Goal: Manage account settings

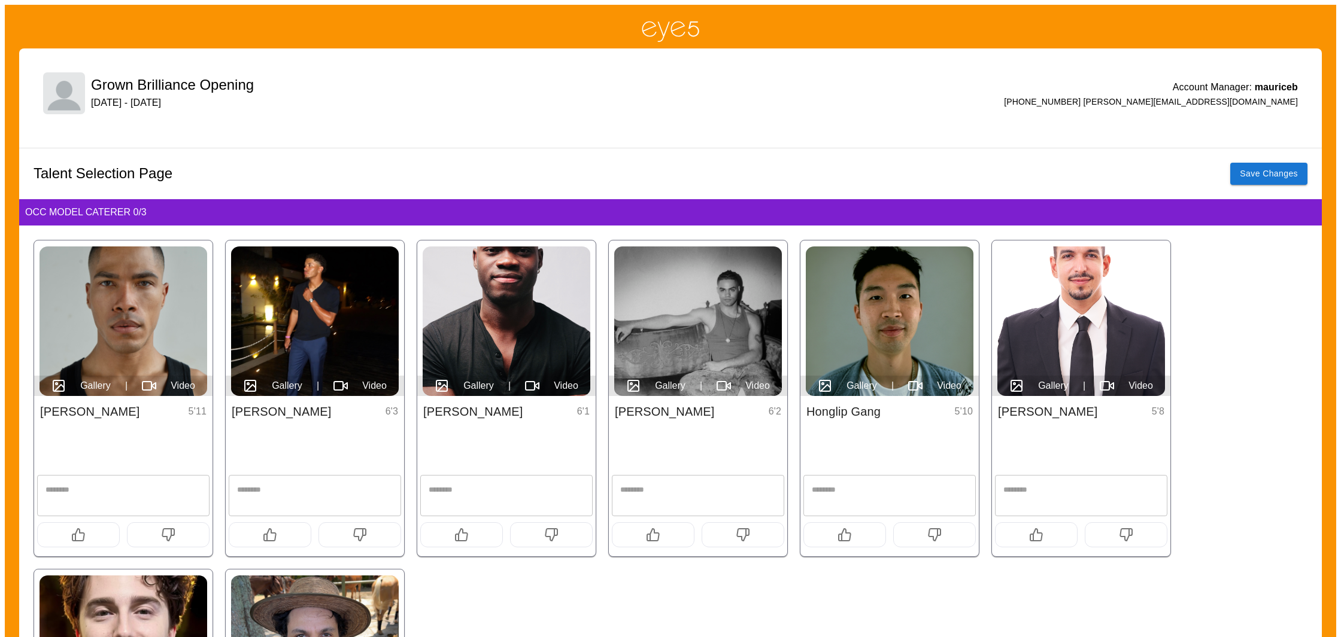
click at [248, 391] on icon at bounding box center [250, 386] width 14 height 14
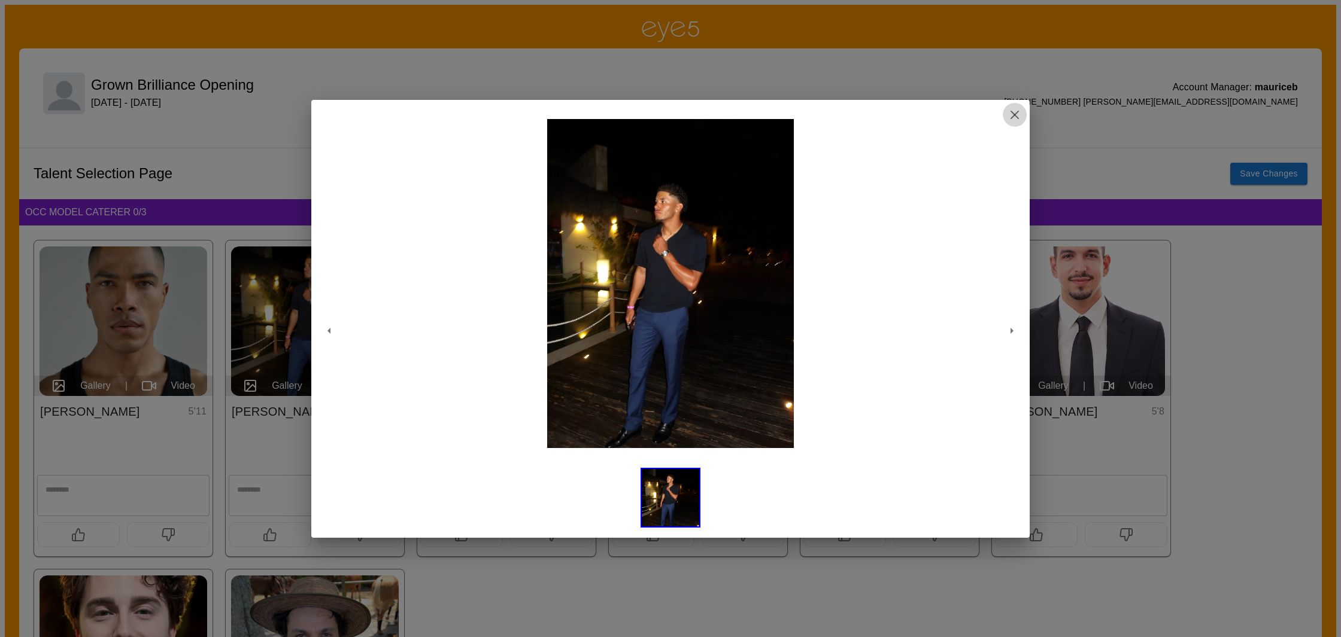
click at [1011, 114] on icon "button" at bounding box center [1014, 115] width 14 height 14
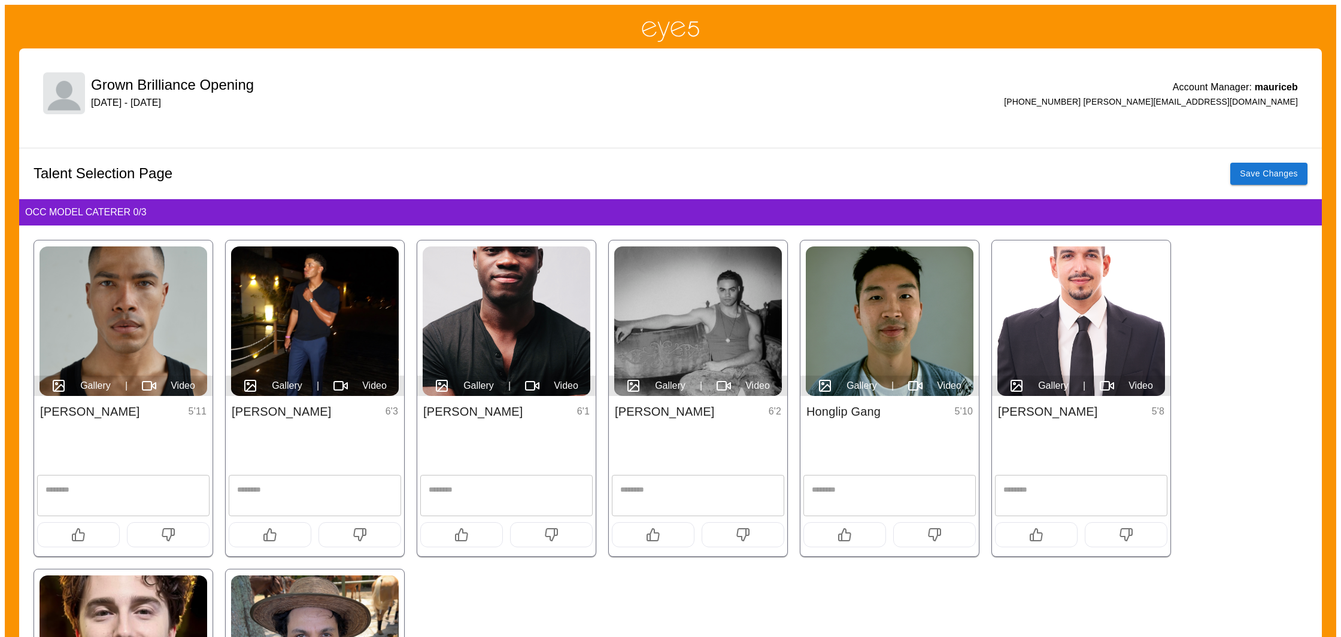
click at [485, 382] on span "Gallery" at bounding box center [478, 386] width 31 height 14
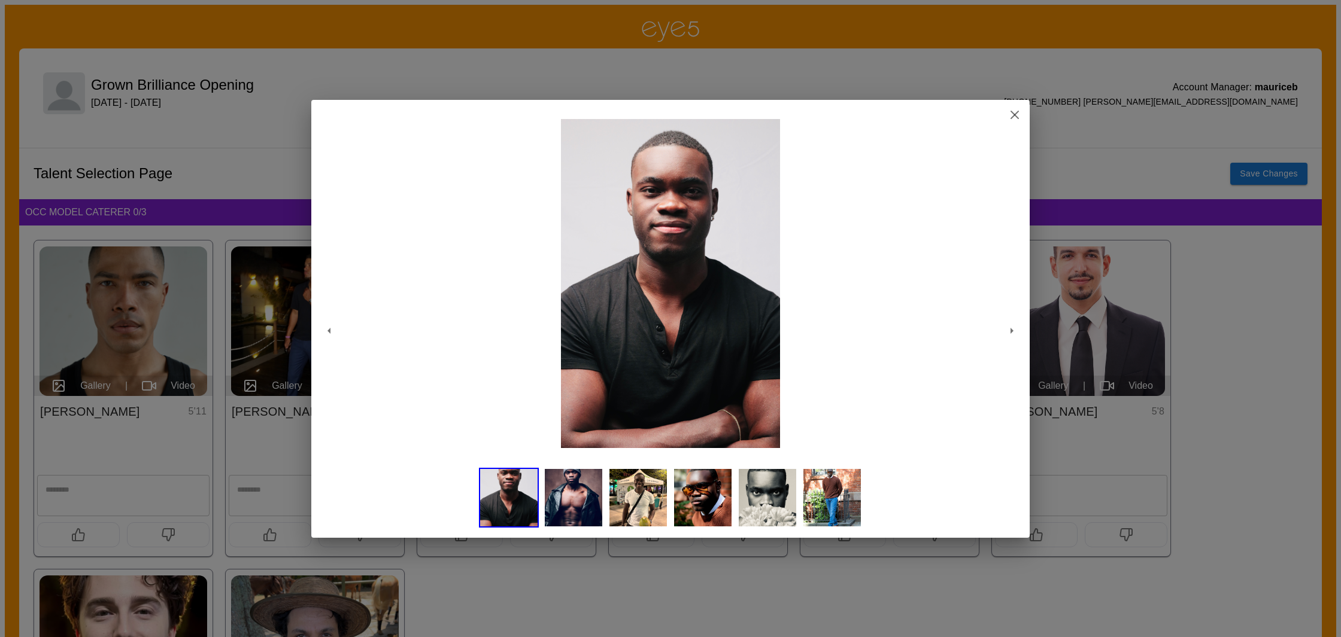
click at [824, 495] on img at bounding box center [832, 498] width 60 height 60
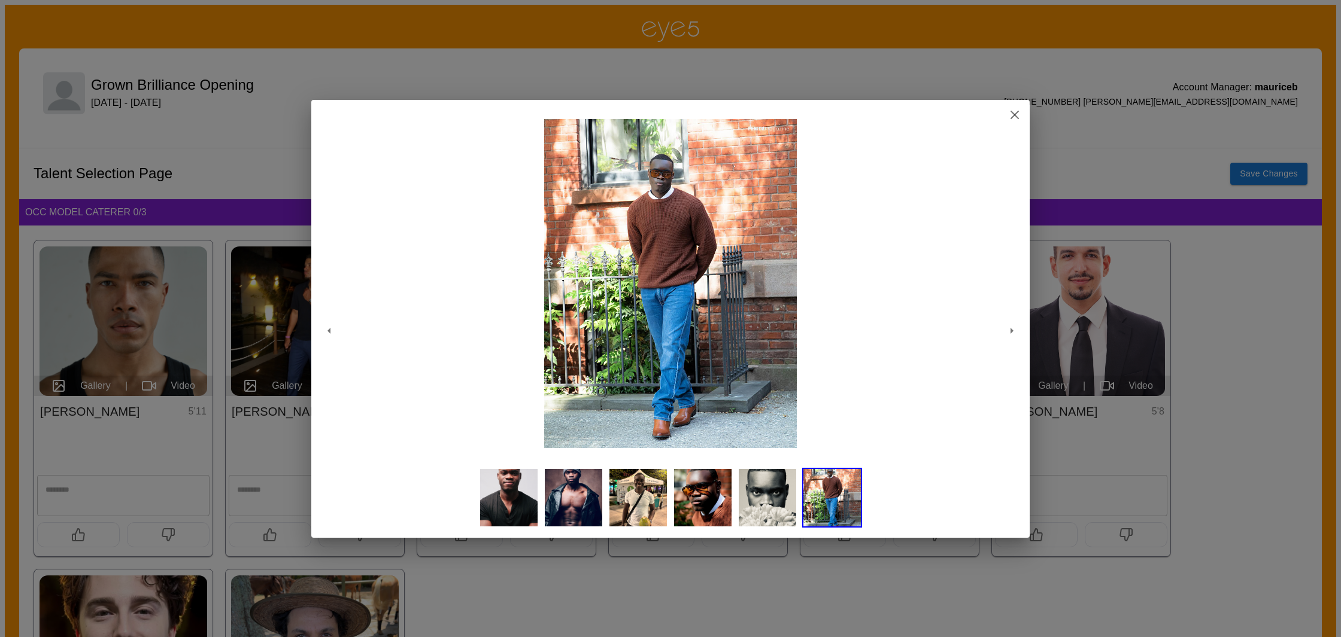
click at [819, 490] on img at bounding box center [832, 498] width 60 height 60
click at [752, 491] on img at bounding box center [767, 498] width 60 height 60
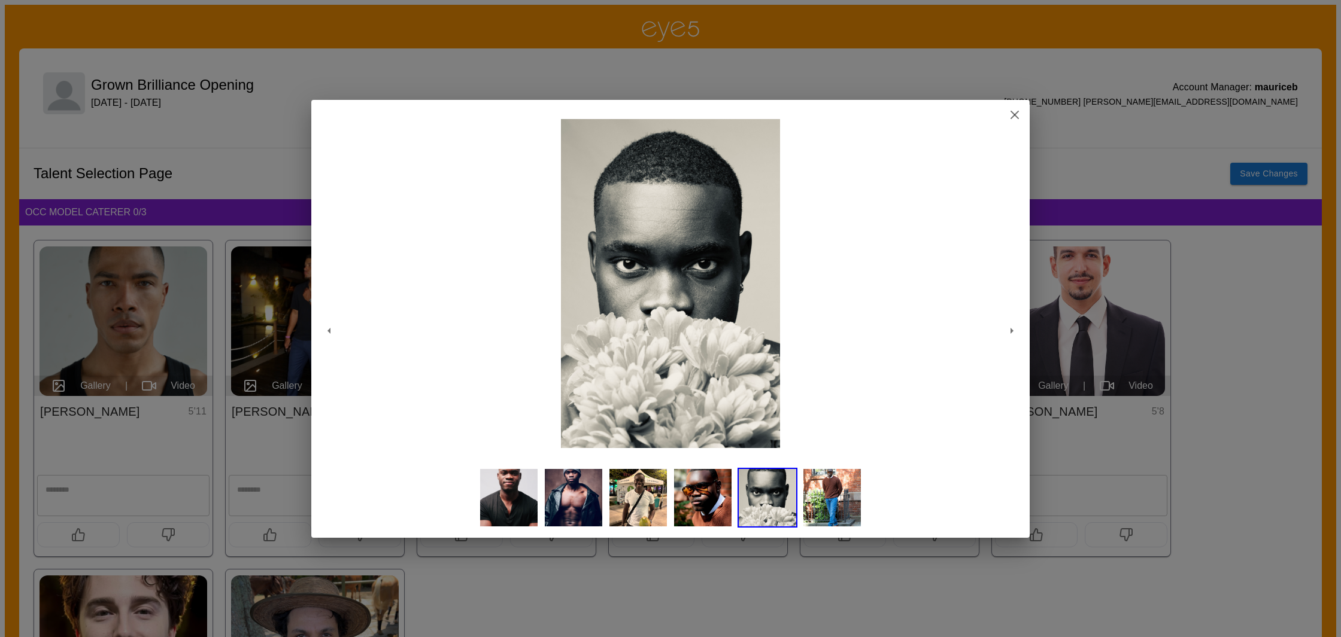
click at [630, 494] on img at bounding box center [638, 498] width 60 height 60
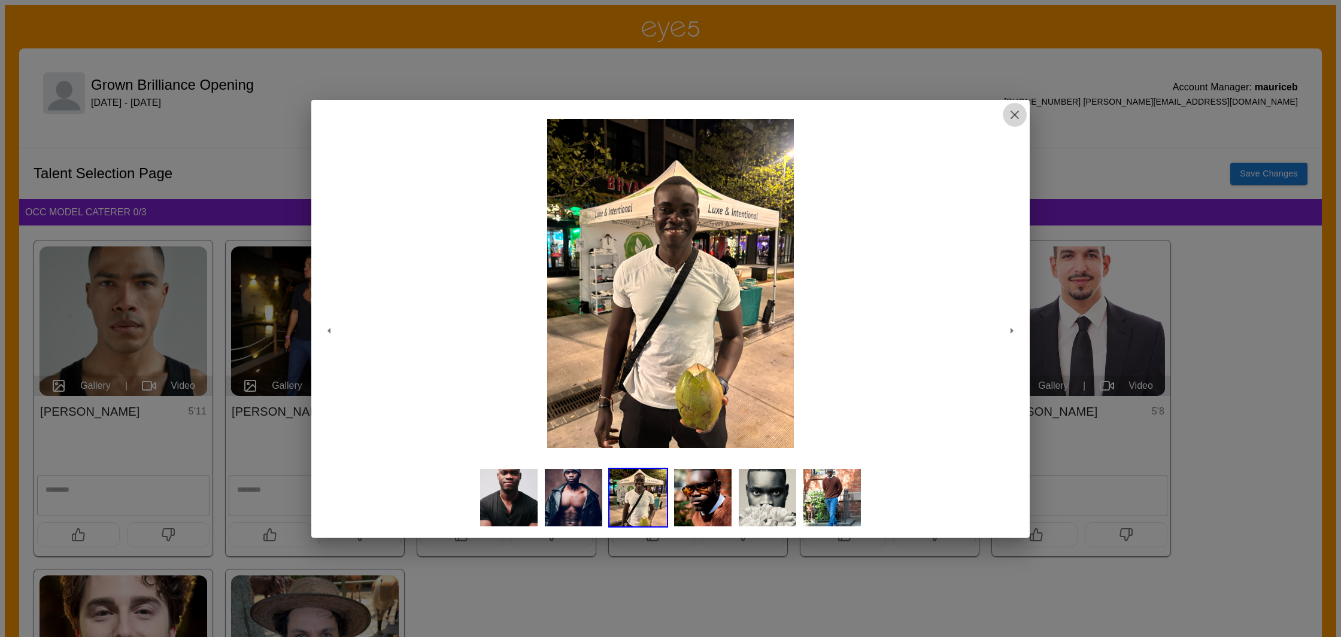
click at [1015, 114] on line "button" at bounding box center [1014, 114] width 7 height 7
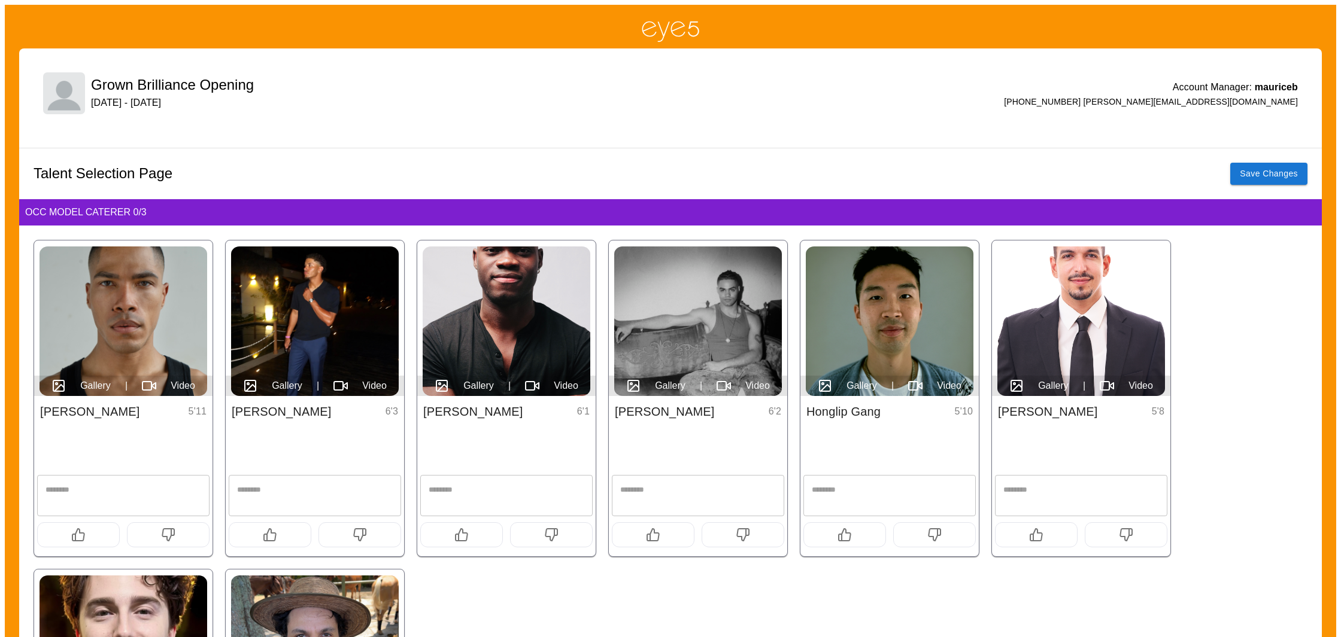
click at [663, 386] on span "Gallery" at bounding box center [670, 386] width 31 height 14
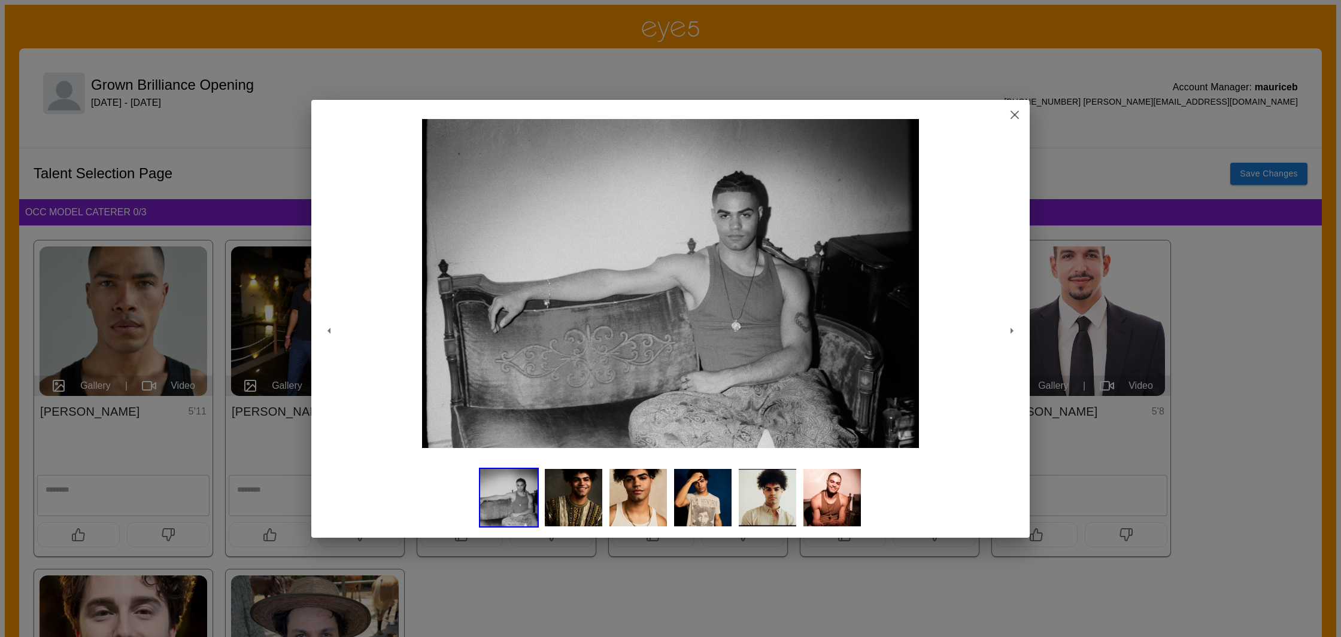
click at [660, 497] on img at bounding box center [638, 498] width 60 height 60
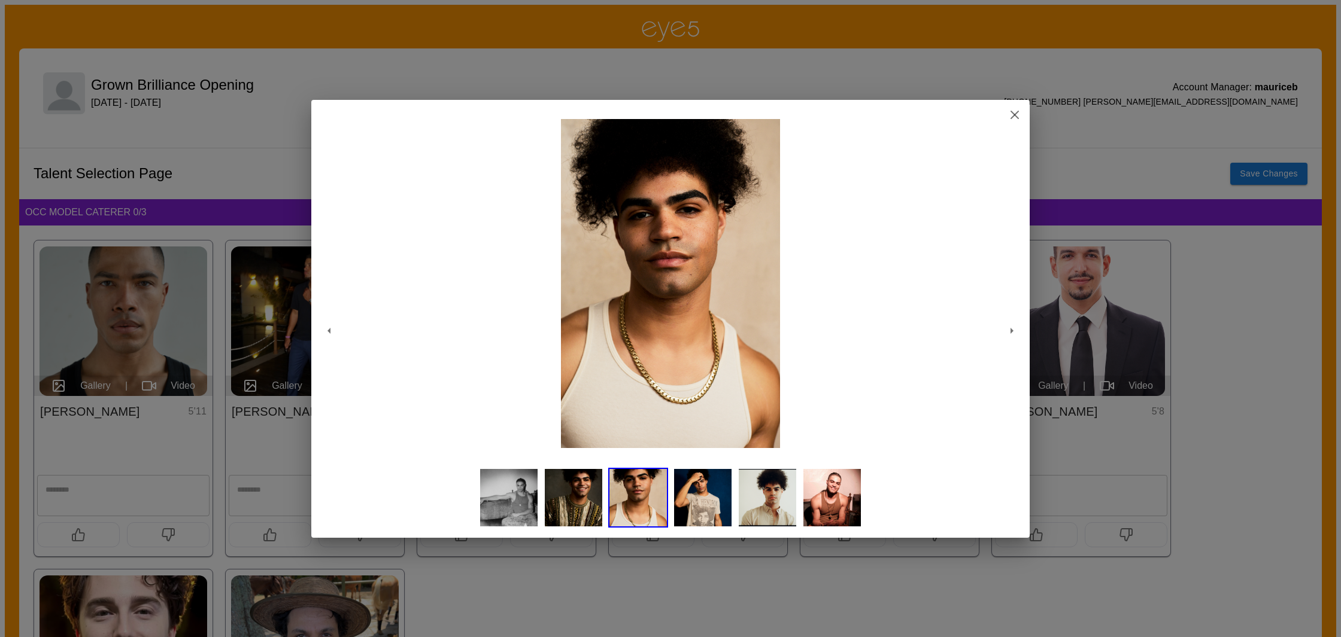
click at [757, 500] on img at bounding box center [767, 498] width 60 height 60
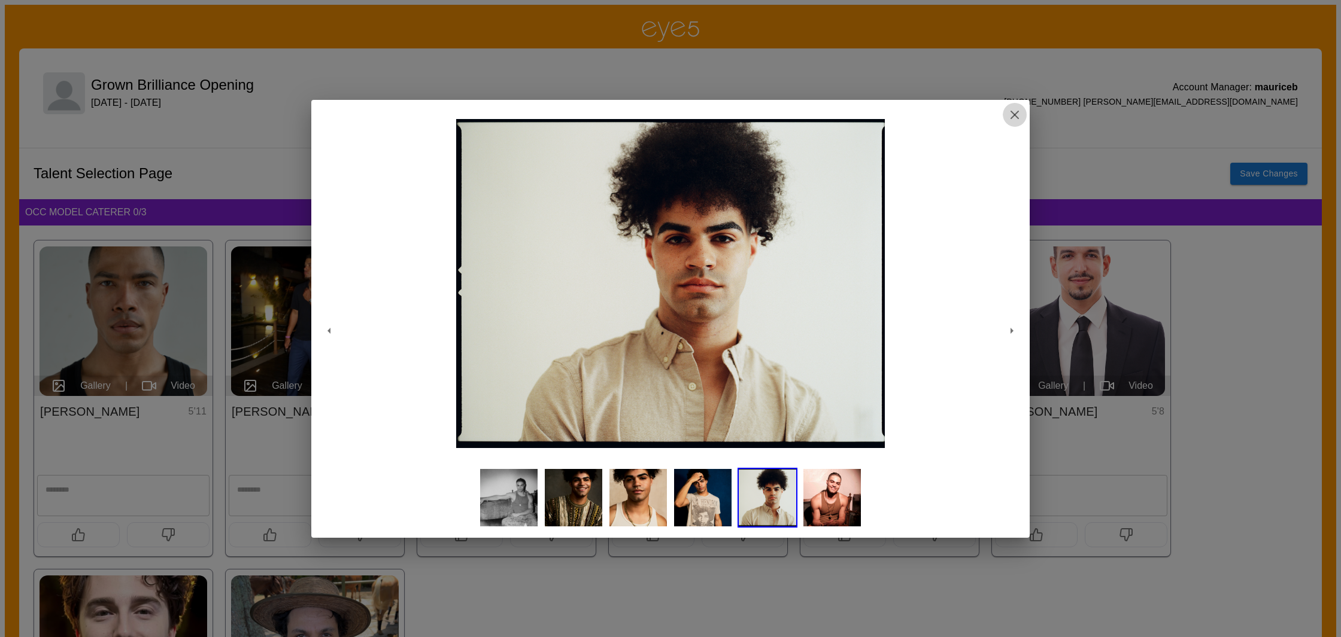
click at [1017, 113] on icon "button" at bounding box center [1014, 115] width 14 height 14
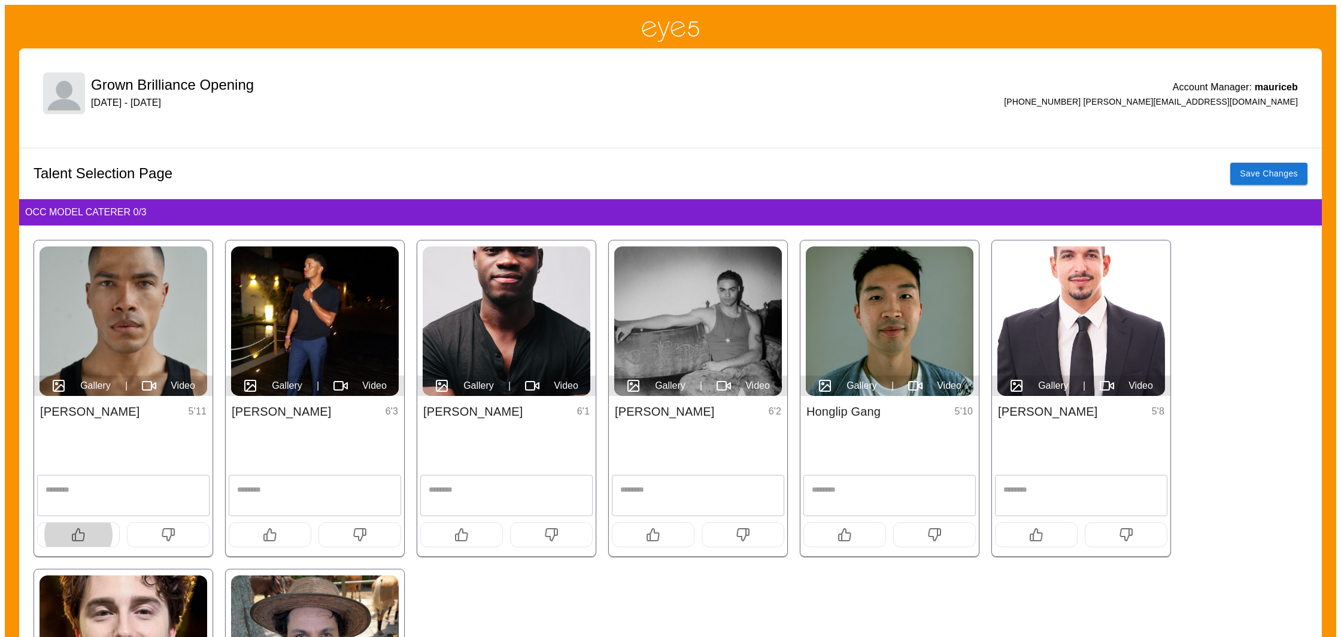
click at [87, 531] on button "button" at bounding box center [78, 534] width 83 height 25
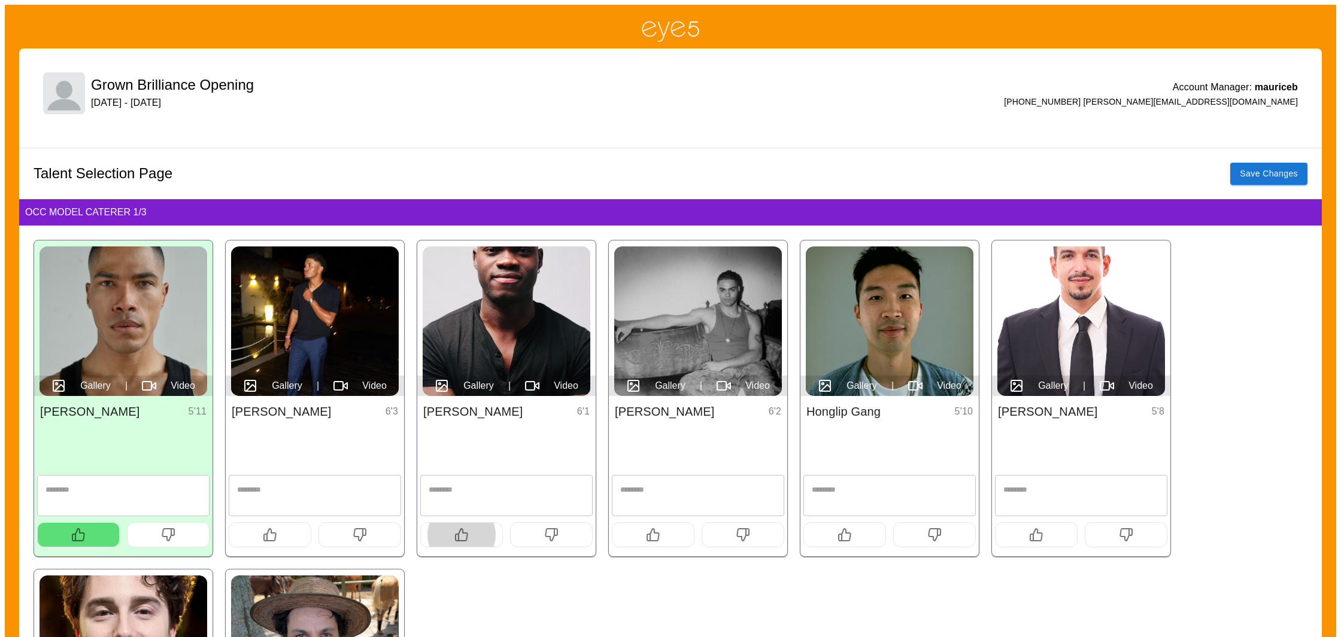
click at [456, 539] on icon "button" at bounding box center [461, 535] width 14 height 14
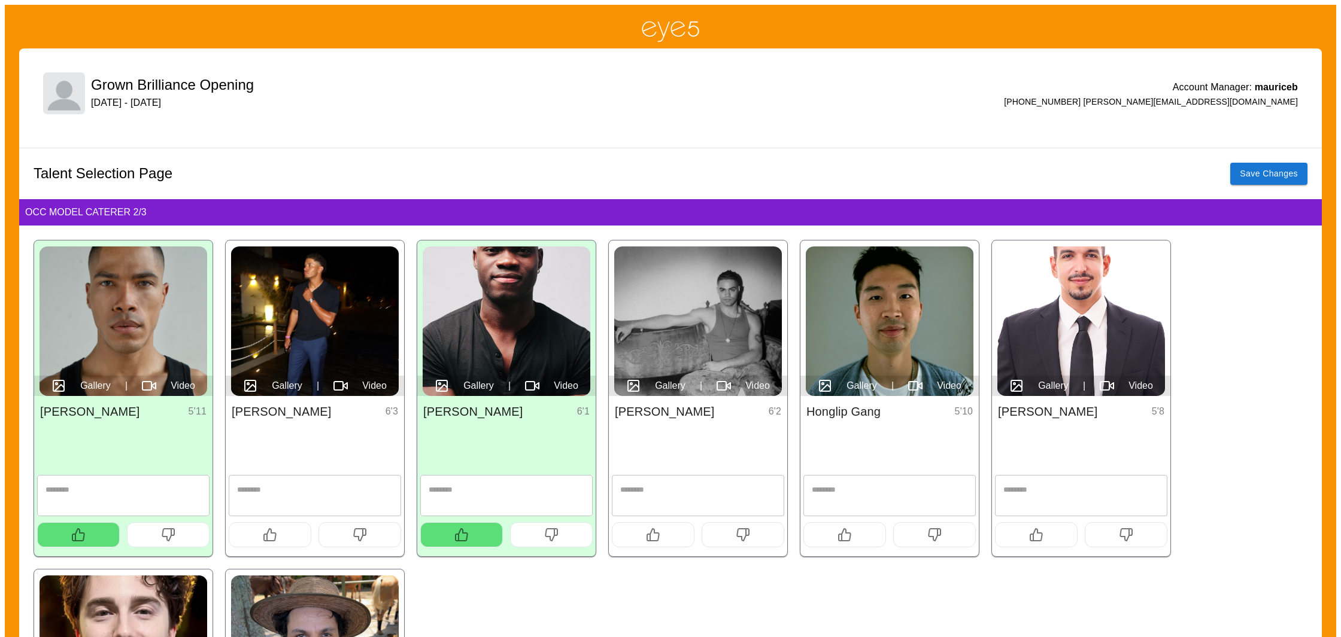
click at [279, 386] on span "Gallery" at bounding box center [287, 386] width 31 height 14
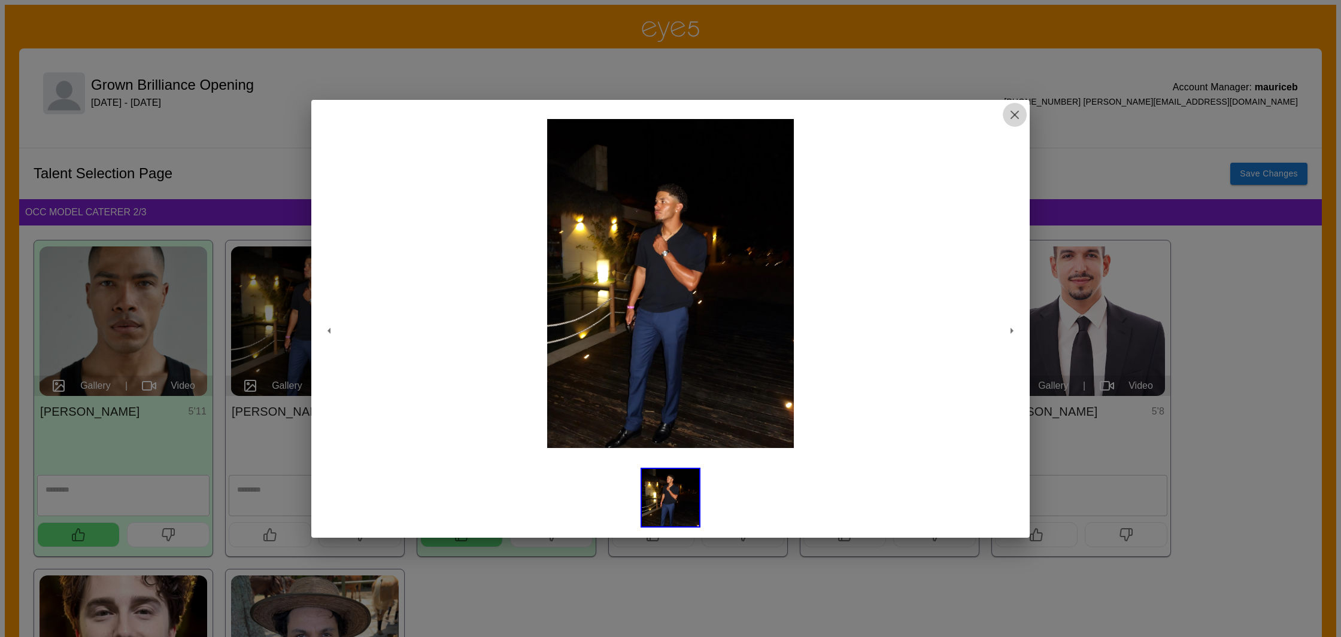
click at [1014, 114] on line "button" at bounding box center [1014, 114] width 7 height 7
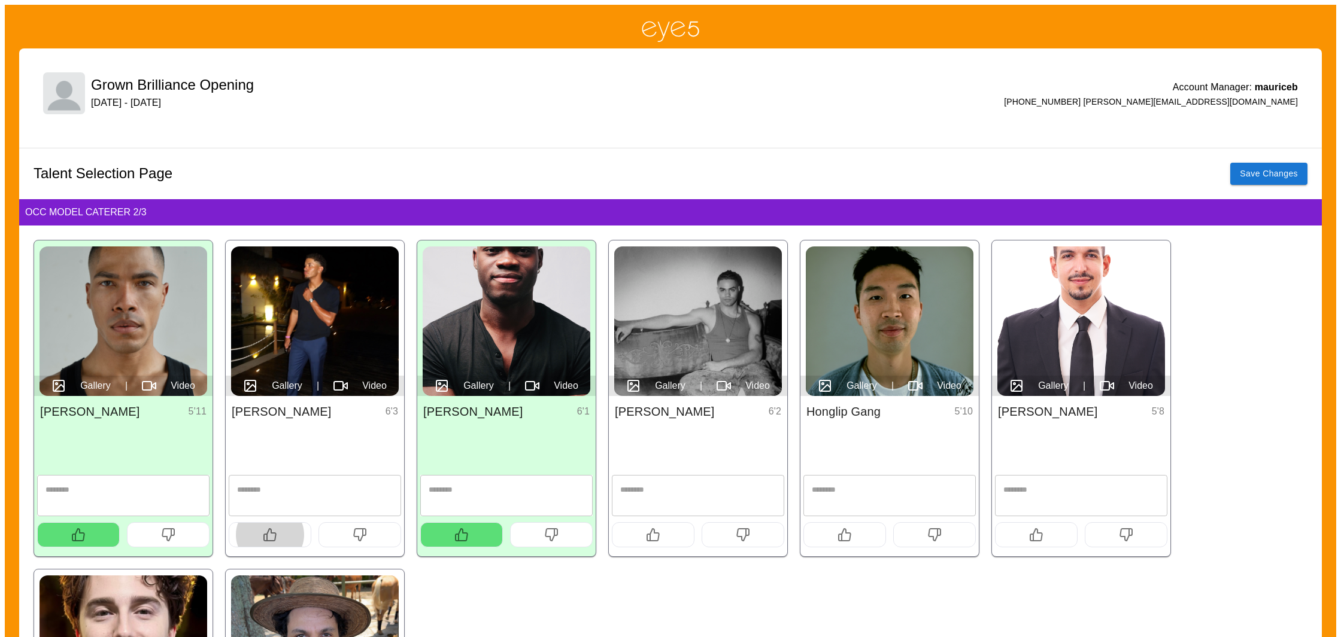
click at [265, 534] on icon "button" at bounding box center [270, 535] width 14 height 14
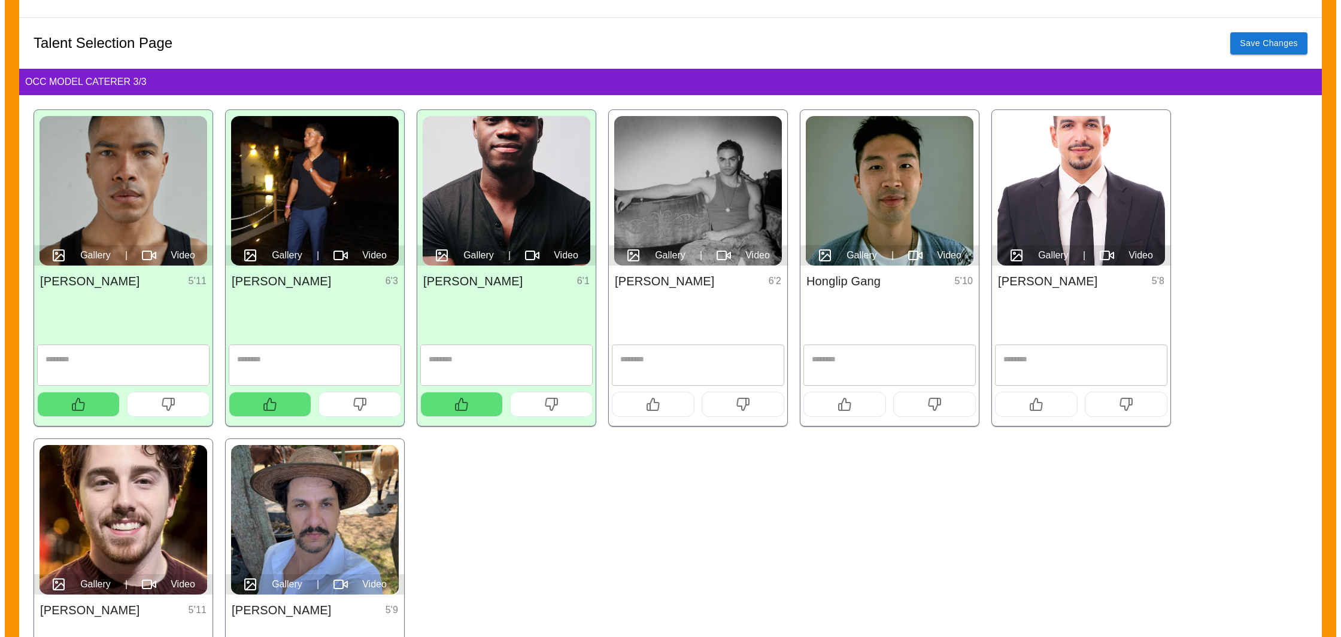
scroll to position [128, 0]
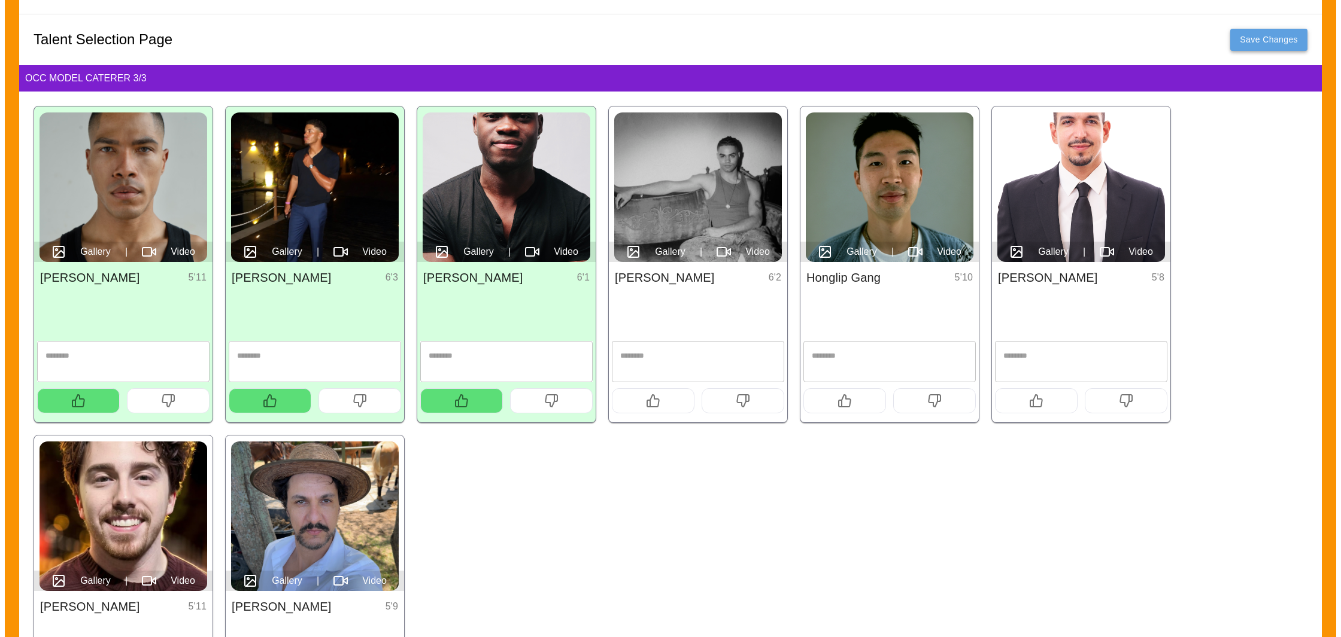
click at [1252, 44] on button "Save Changes" at bounding box center [1268, 40] width 77 height 22
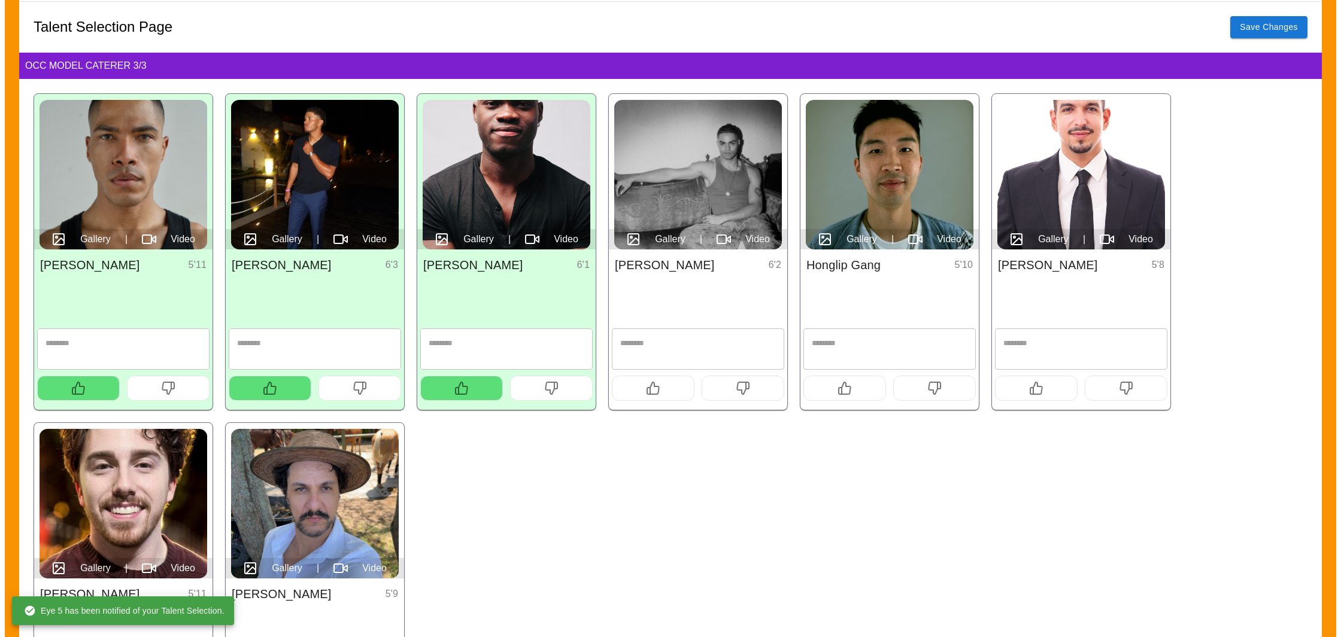
scroll to position [147, 0]
